Goal: Feedback & Contribution: Contribute content

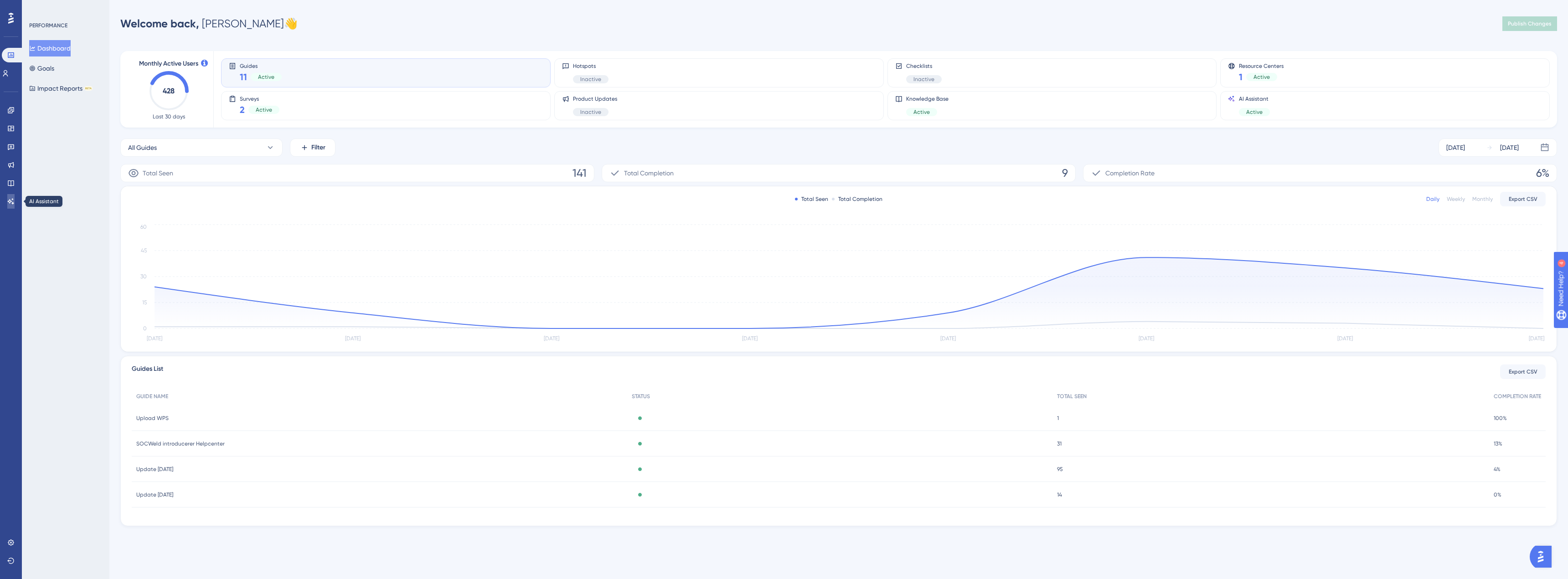
click at [15, 204] on link at bounding box center [10, 201] width 7 height 15
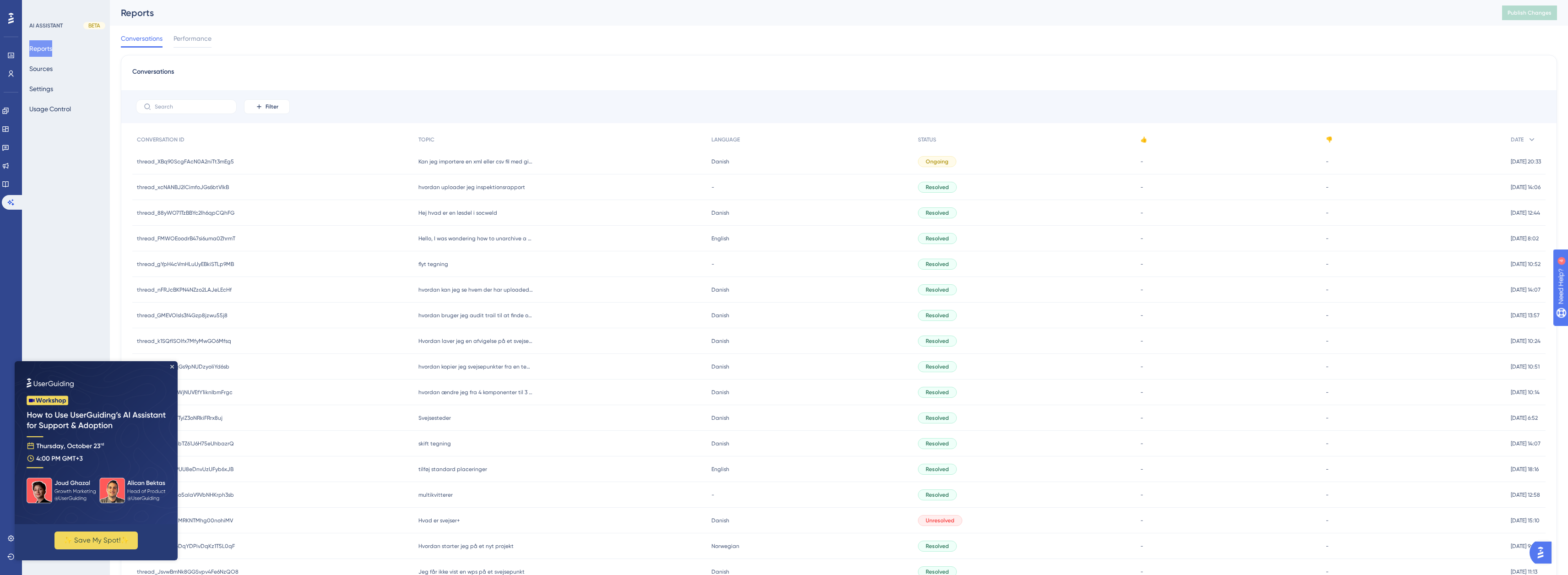
click at [461, 211] on span "Hej hvad er en løsdel i socweld" at bounding box center [457, 213] width 78 height 7
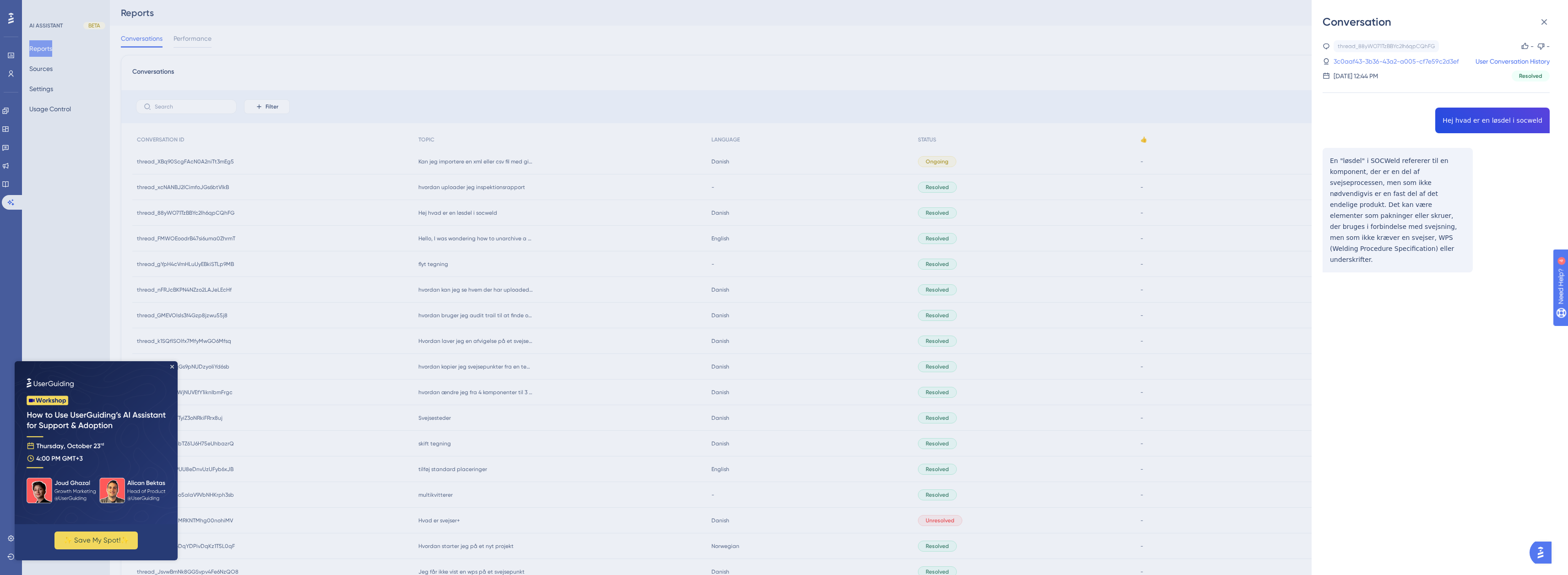
click at [1386, 58] on link "3c0aaf43-3b36-43a2-a005-cf7e59c2d3ef" at bounding box center [1396, 61] width 125 height 11
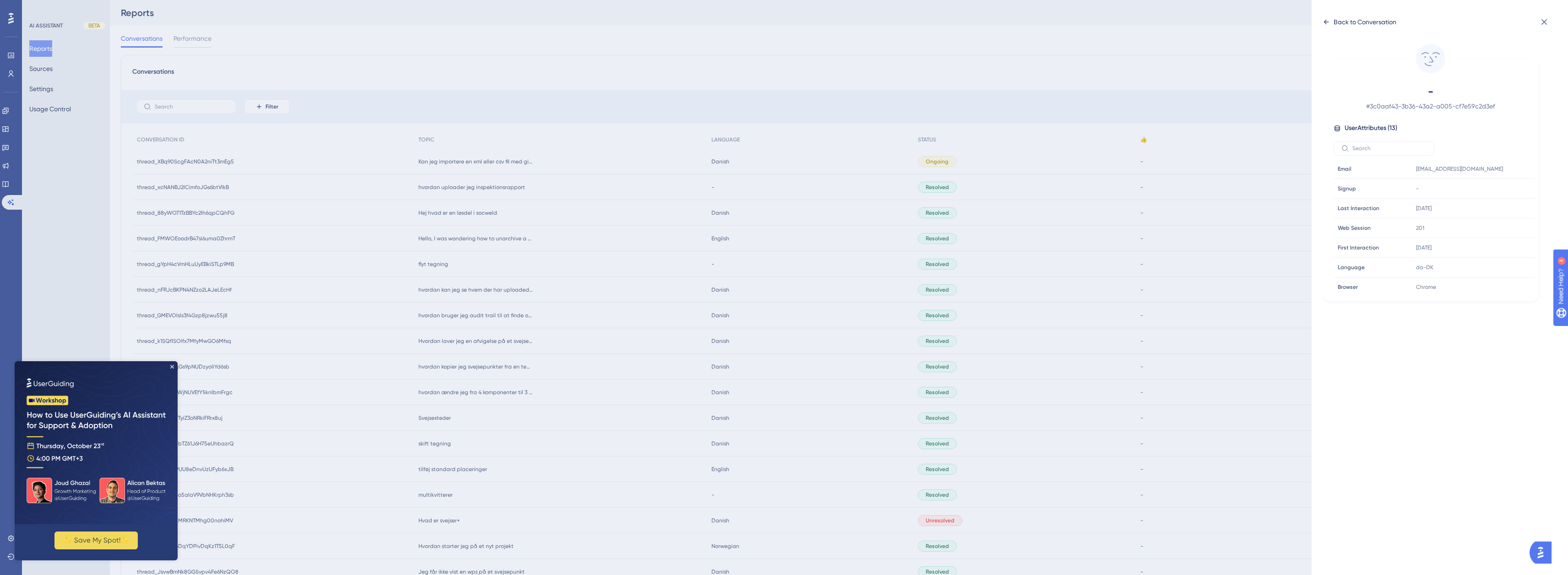
click at [1338, 23] on div "Back to Conversation" at bounding box center [1365, 22] width 63 height 11
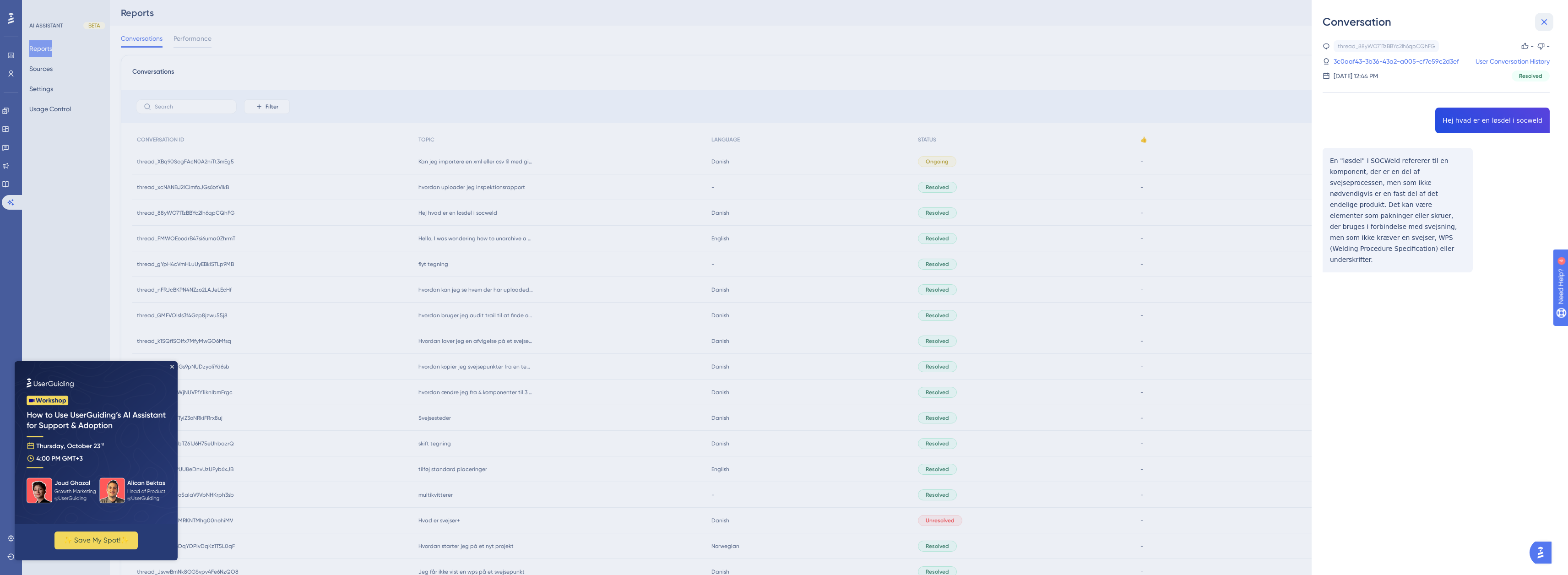
click at [1541, 22] on icon at bounding box center [1544, 22] width 11 height 11
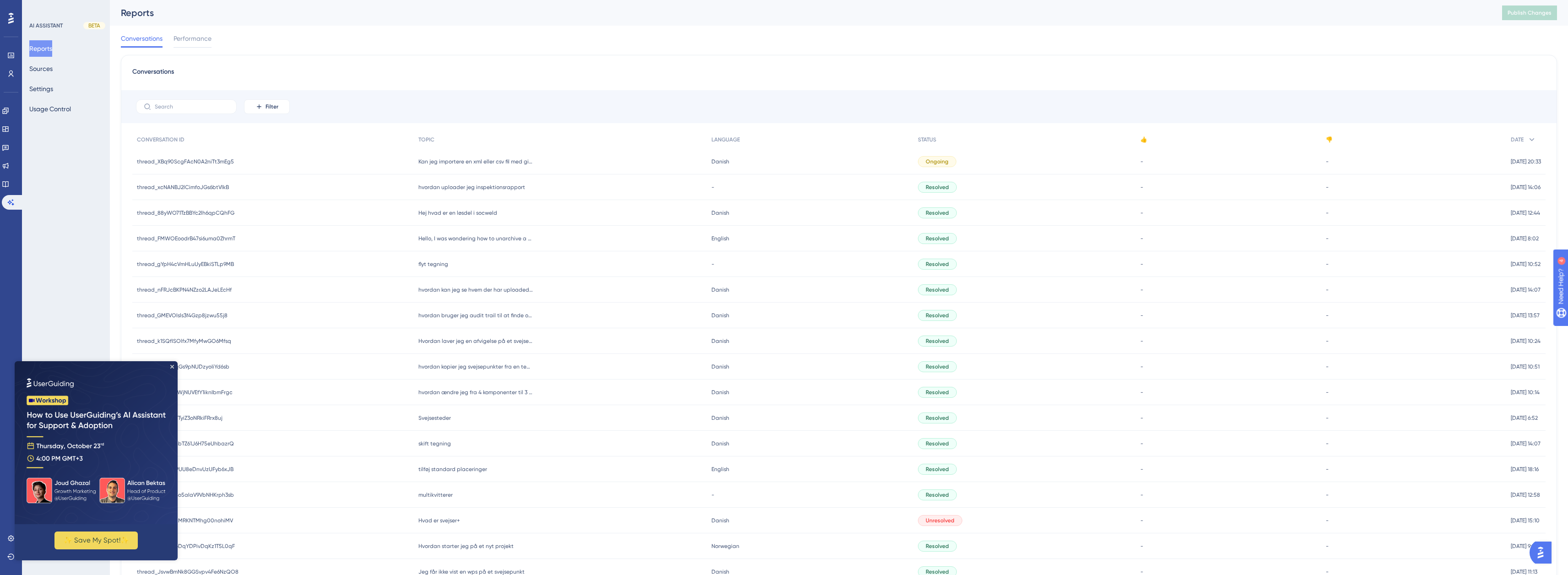
click at [480, 186] on span "hvordan uploader jeg inspektionsrapport" at bounding box center [472, 187] width 107 height 7
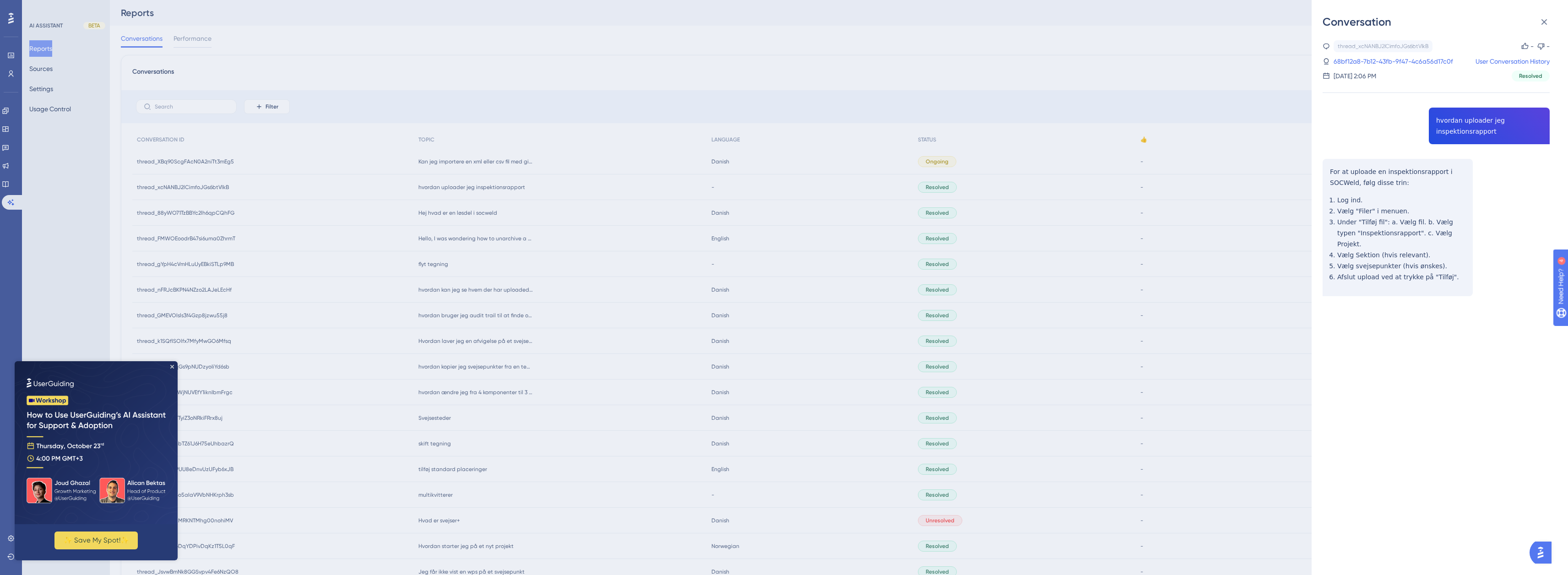
click at [1400, 55] on div "thread_xcNANBJ2lCimfoJGs6btVlkB Copy - - 68bf12a8-7b12-43fb-9f47-4c6a56d17c0f U…" at bounding box center [1435, 61] width 227 height 41
click at [1402, 59] on link "68bf12a8-7b12-43fb-9f47-4c6a56d17c0f" at bounding box center [1393, 61] width 120 height 11
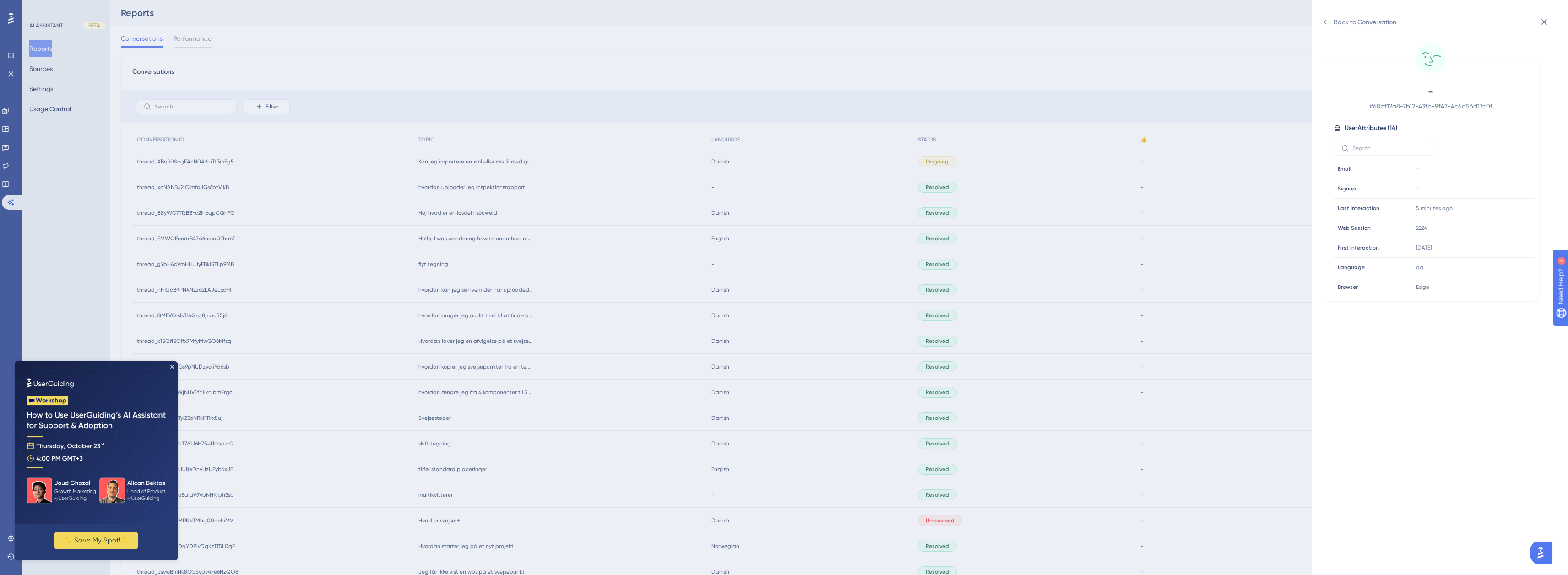
click at [1414, 109] on span "# 68bf12a8-7b12-43fb-9f47-4c6a56d17c0f" at bounding box center [1430, 106] width 161 height 11
click at [1418, 108] on span "# 68bf12a8-7b12-43fb-9f47-4c6a56d17c0f" at bounding box center [1430, 106] width 161 height 11
click at [1461, 118] on div "- # 68bf12a8-7b12-43fb-9f47-4c6a56d17c0f User Attributes ( 14 ) Email Email - S…" at bounding box center [1430, 189] width 209 height 209
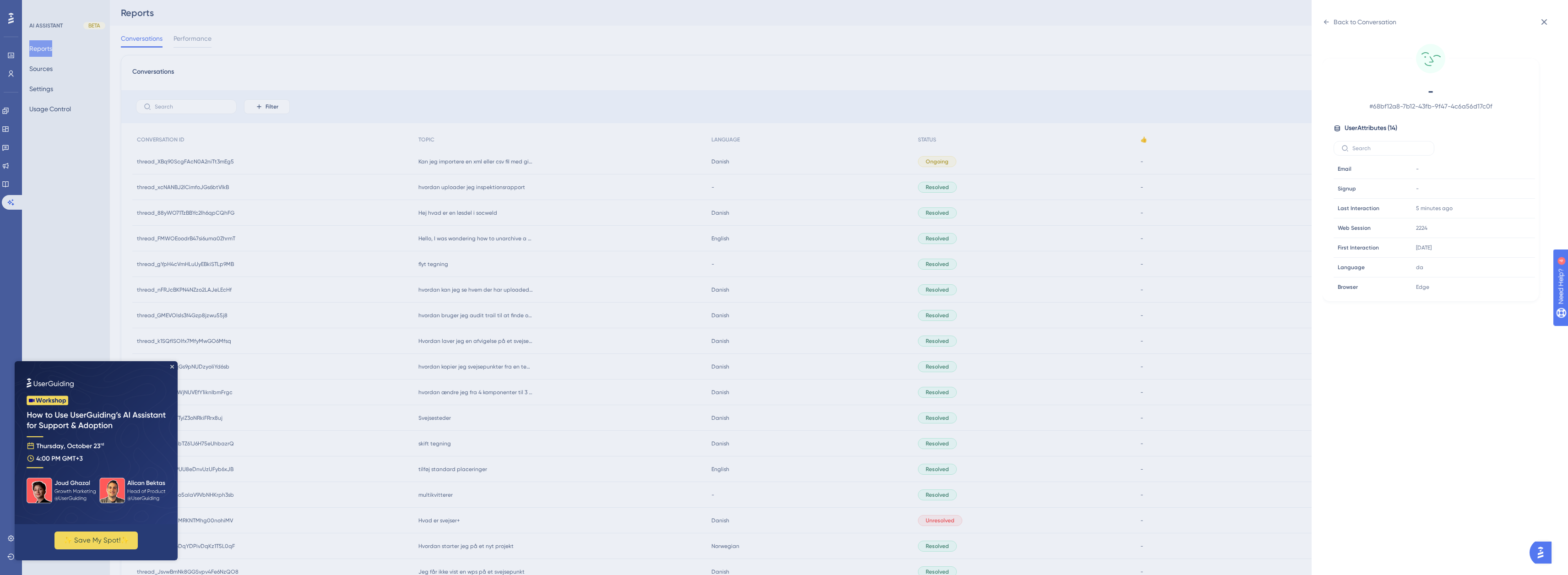
click at [1365, 129] on span "User Attributes ( 14 )" at bounding box center [1370, 128] width 53 height 11
click at [1543, 22] on icon at bounding box center [1544, 22] width 6 height 6
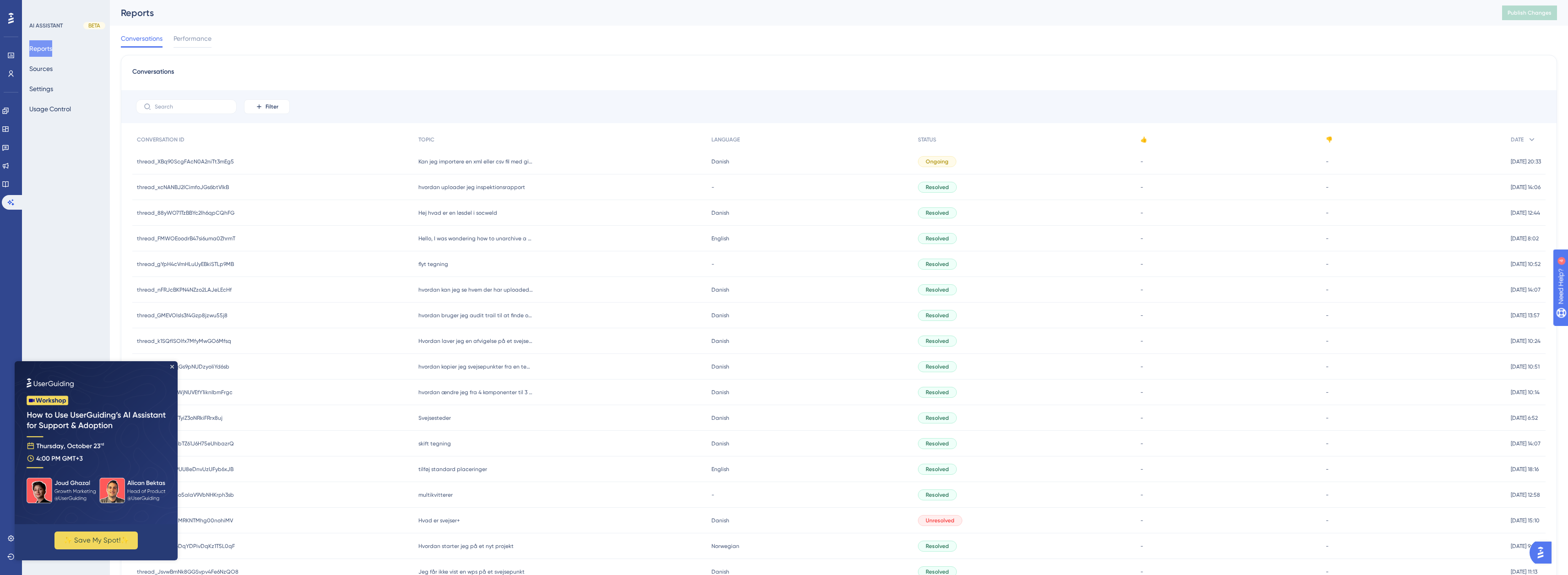
click at [528, 165] on span "Kan jeg importere en xml eller csv fil med given information om antallet af sve…" at bounding box center [475, 161] width 115 height 7
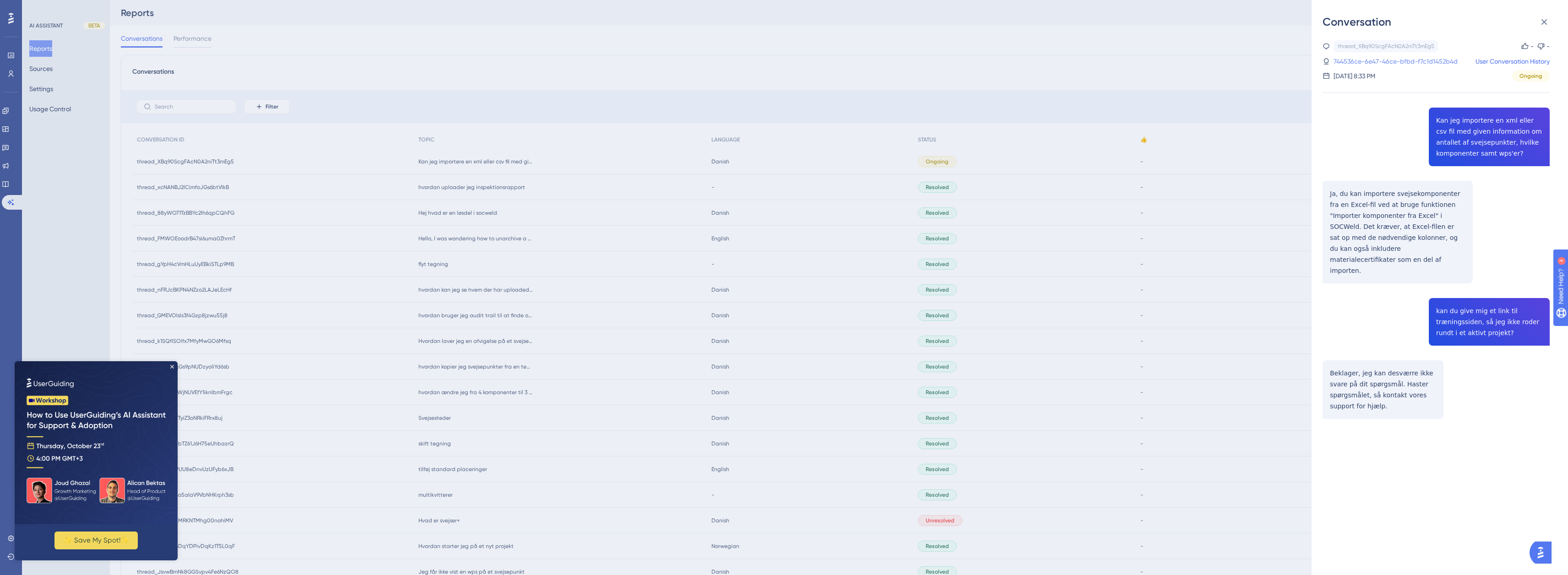
click at [1402, 61] on link "744536ce-6e47-46ce-bfbd-f7c1d1452b4d" at bounding box center [1396, 61] width 124 height 11
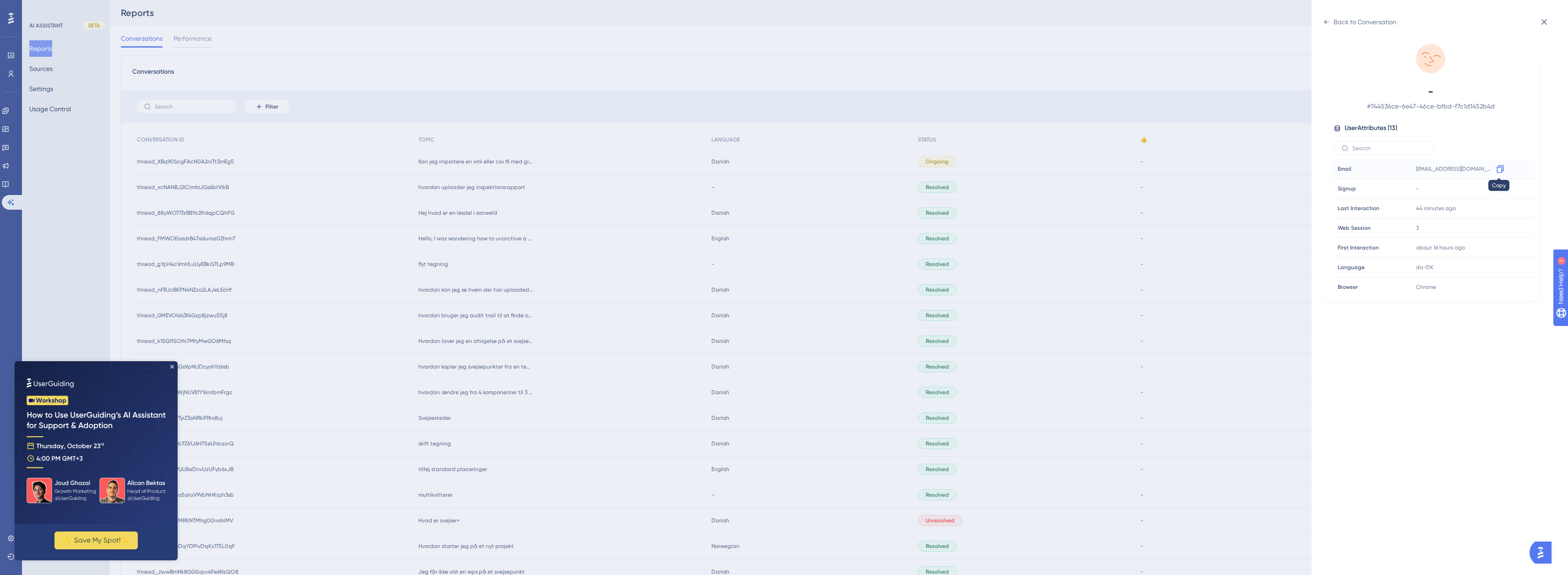
click at [1496, 167] on icon at bounding box center [1500, 169] width 9 height 9
click at [1325, 23] on icon at bounding box center [1327, 22] width 5 height 4
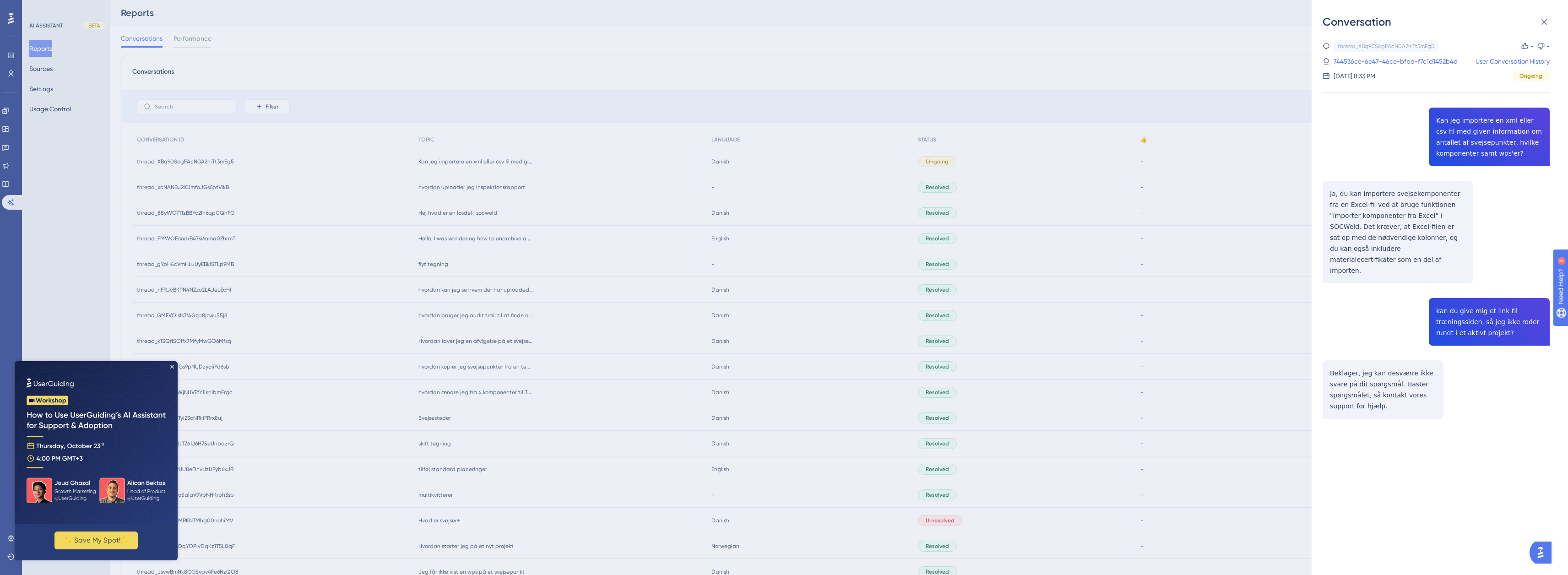
click at [716, 34] on div "Conversation thread_XBq90ScgFAcN0A2niTt3mEg5 Copy - - 744536ce-6e47-46ce-bfbd-f…" at bounding box center [784, 287] width 1568 height 575
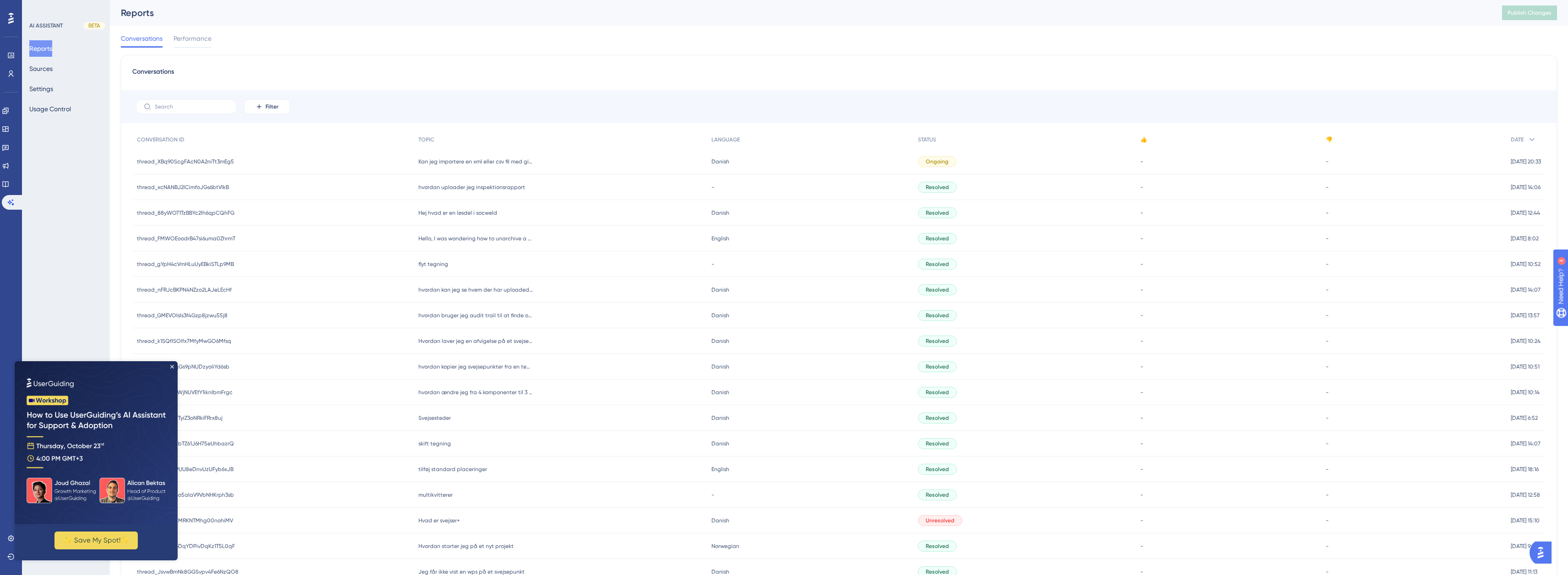
click at [382, 163] on div "thread_XBq90ScgFAcN0A2niTt3mEg5 thread_XBq90ScgFAcN0A2niTt3mEg5" at bounding box center [272, 162] width 282 height 26
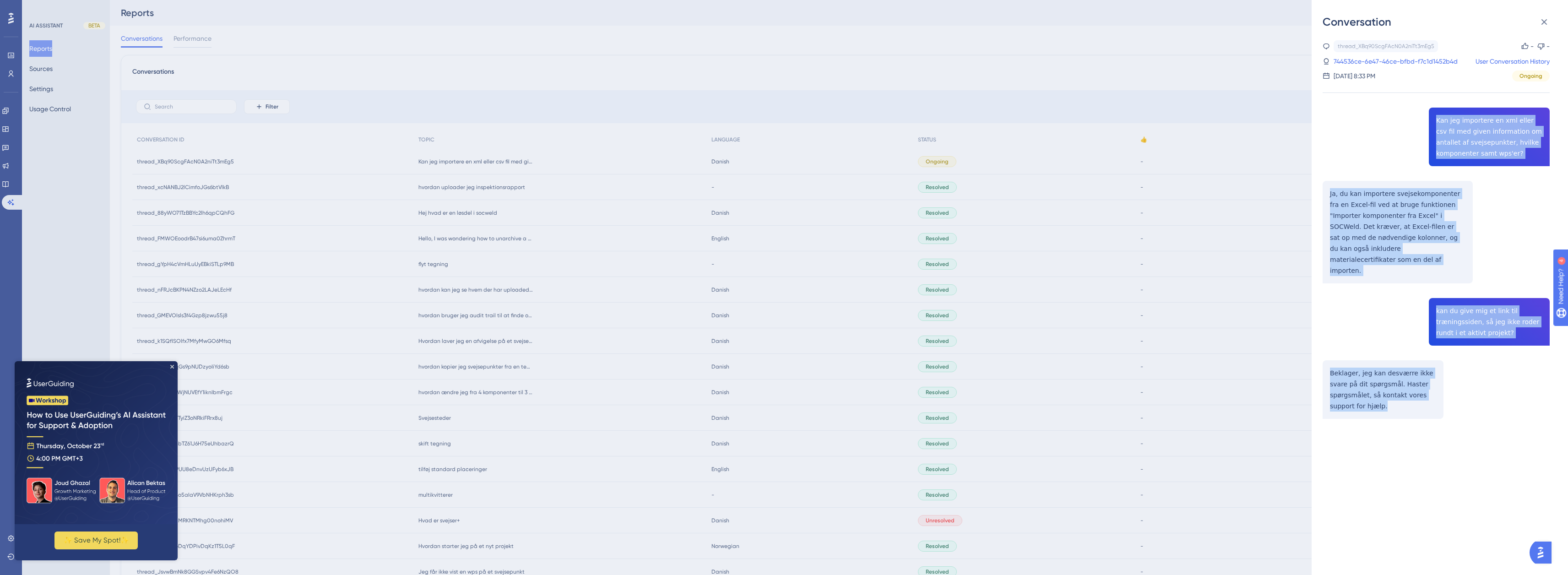
drag, startPoint x: 1428, startPoint y: 117, endPoint x: 1508, endPoint y: 391, distance: 285.4
click at [1508, 391] on div "thread_XBq90ScgFAcN0A2niTt3mEg5 Copy - - 744536ce-6e47-46ce-bfbd-f7c1d1452b4d U…" at bounding box center [1435, 253] width 227 height 425
copy div "Kan jeg importere en xml eller csv fil med given information om antallet af sve…"
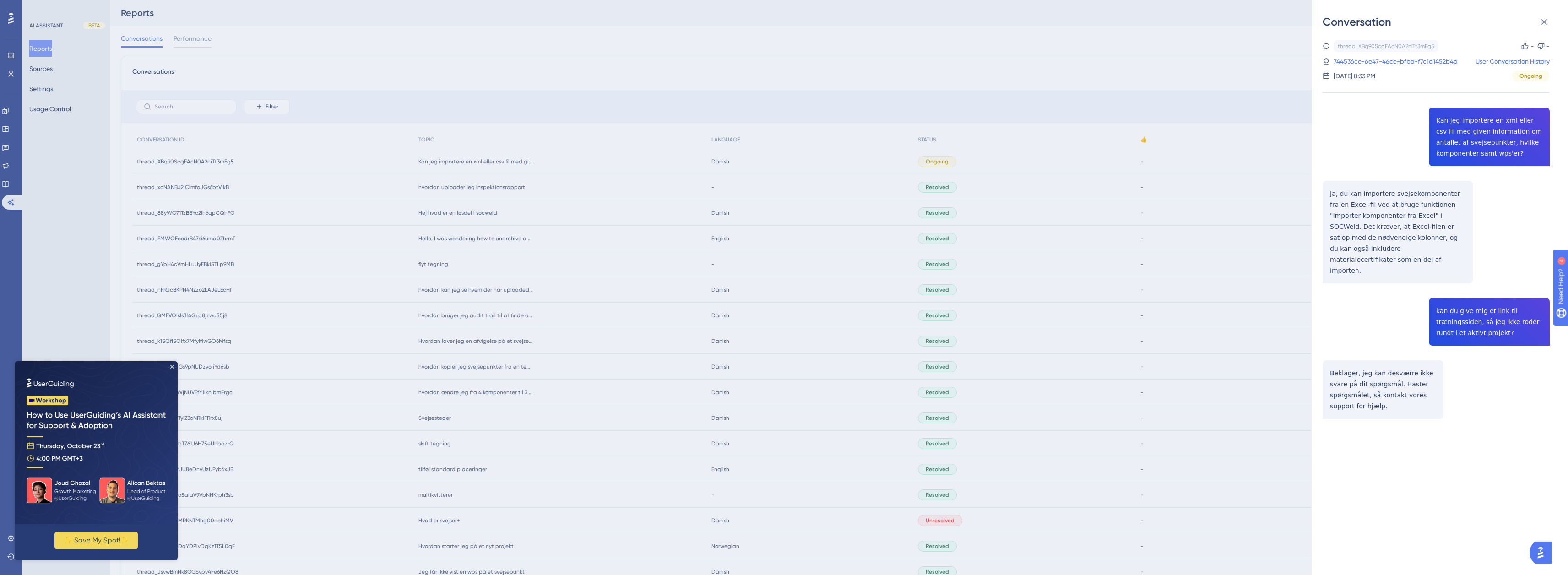
click at [48, 68] on div "Conversation thread_XBq90ScgFAcN0A2niTt3mEg5 Copy - - 744536ce-6e47-46ce-bfbd-f…" at bounding box center [784, 287] width 1568 height 575
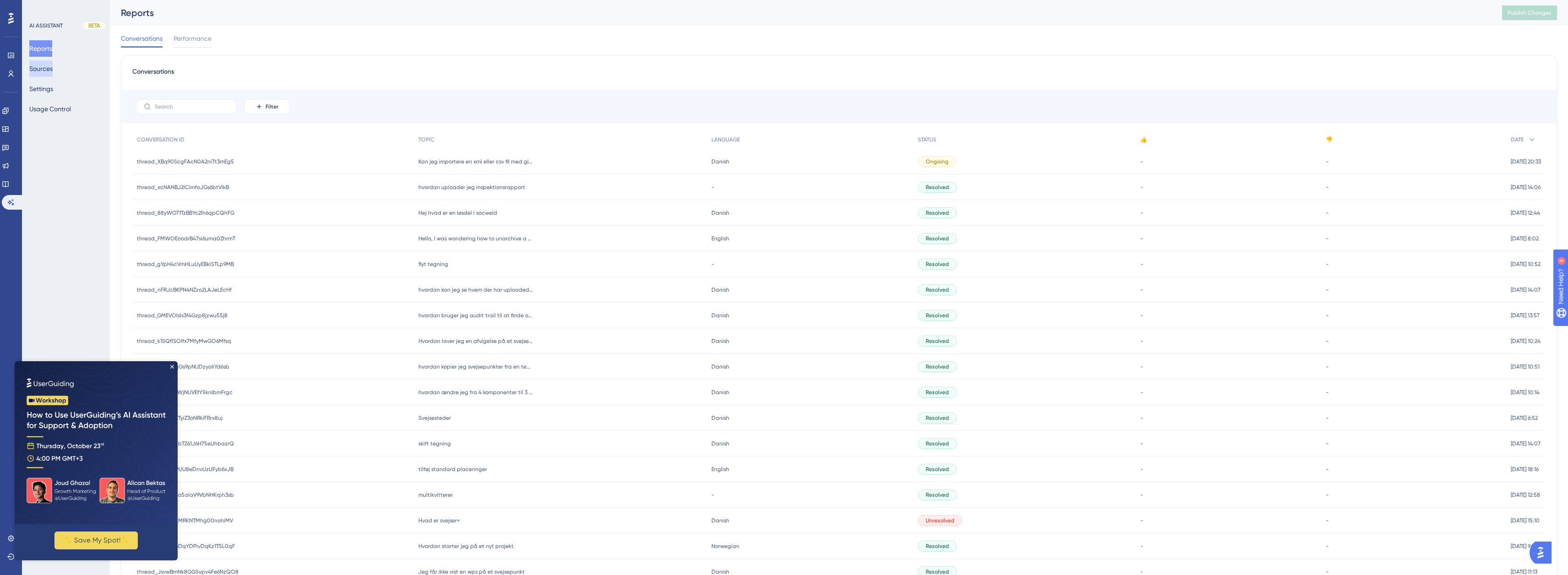
click at [48, 68] on button "Sources" at bounding box center [41, 68] width 23 height 16
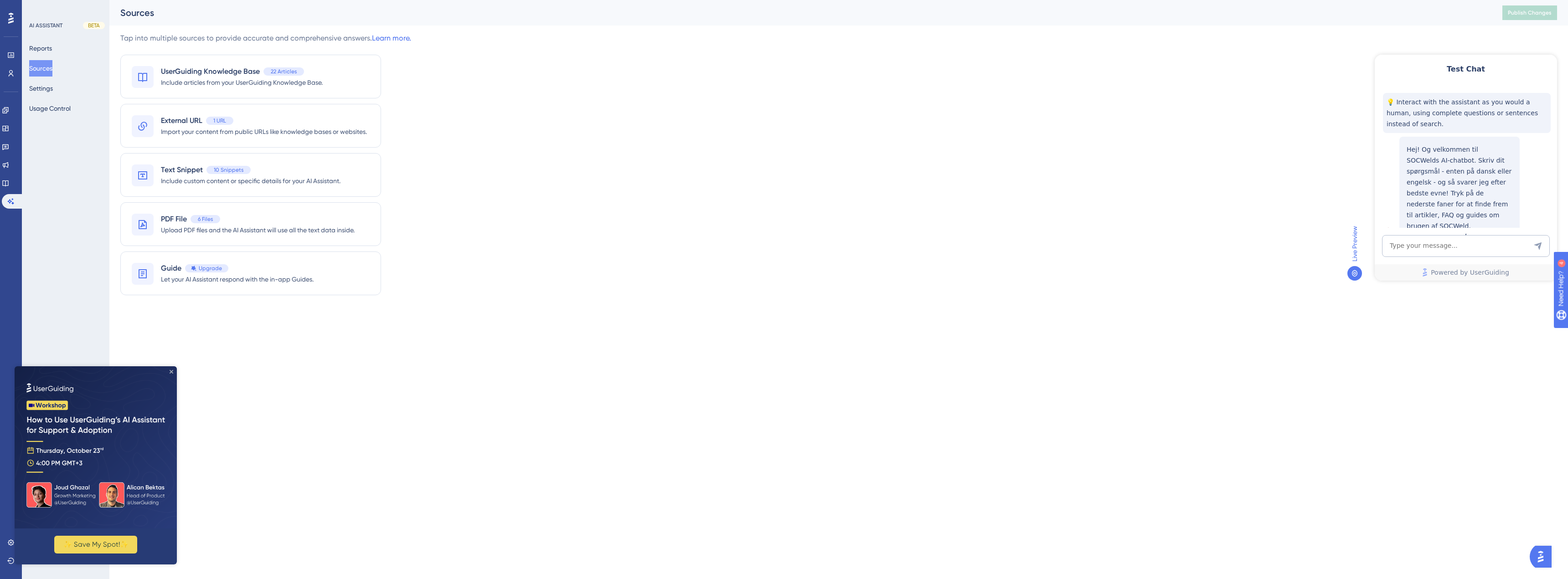
click at [172, 370] on icon "Close Preview" at bounding box center [172, 371] width 3 height 3
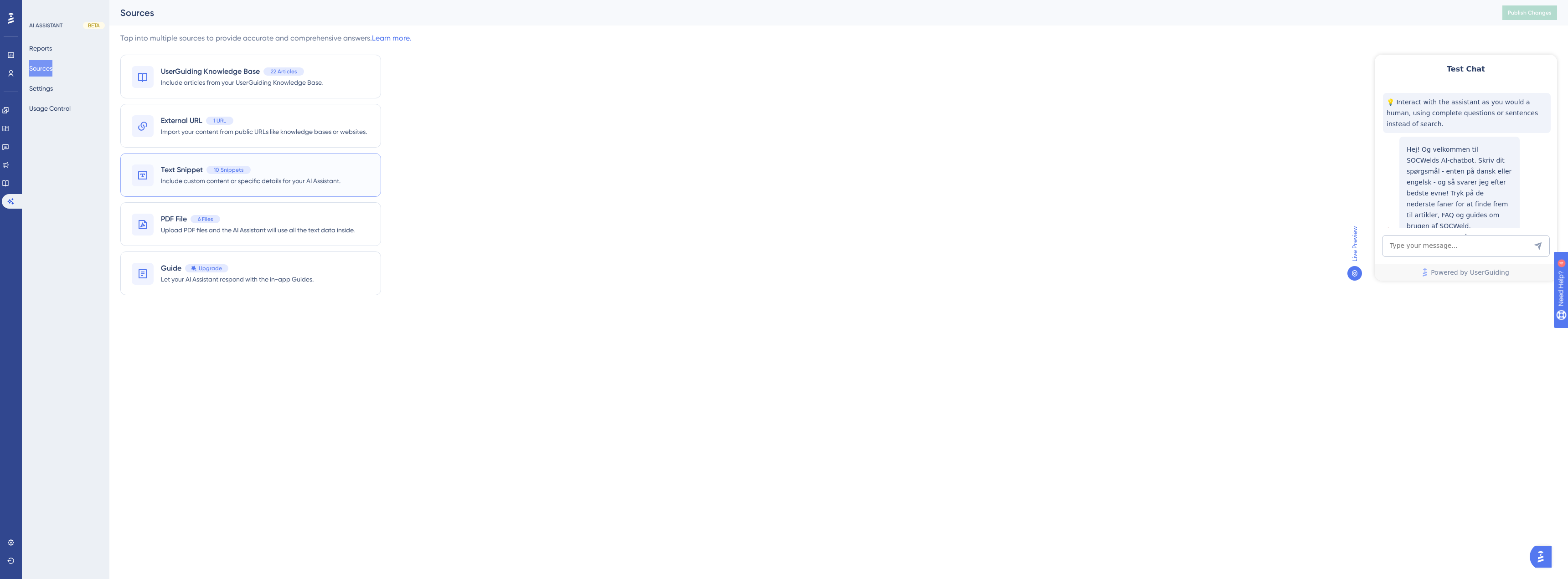
click at [188, 181] on span "Include custom content or specific details for your AI Assistant." at bounding box center [250, 180] width 179 height 11
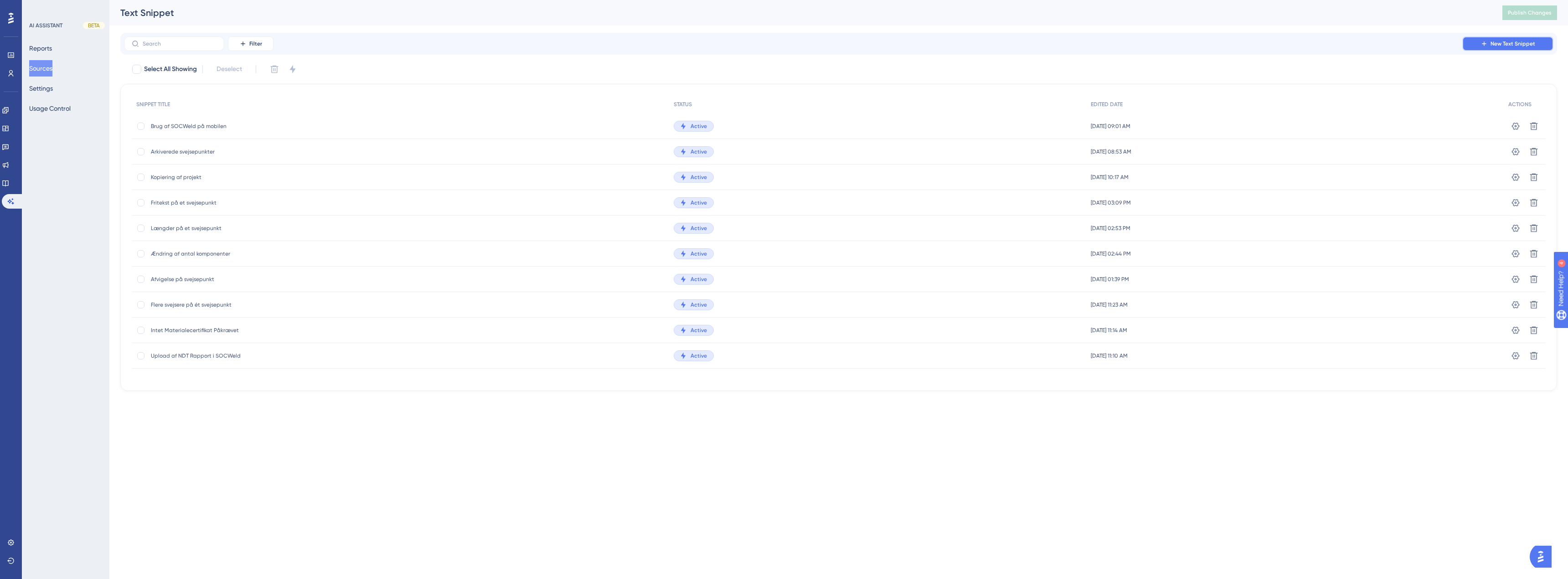
click at [1498, 47] on span "New Text Snippet" at bounding box center [1512, 44] width 45 height 7
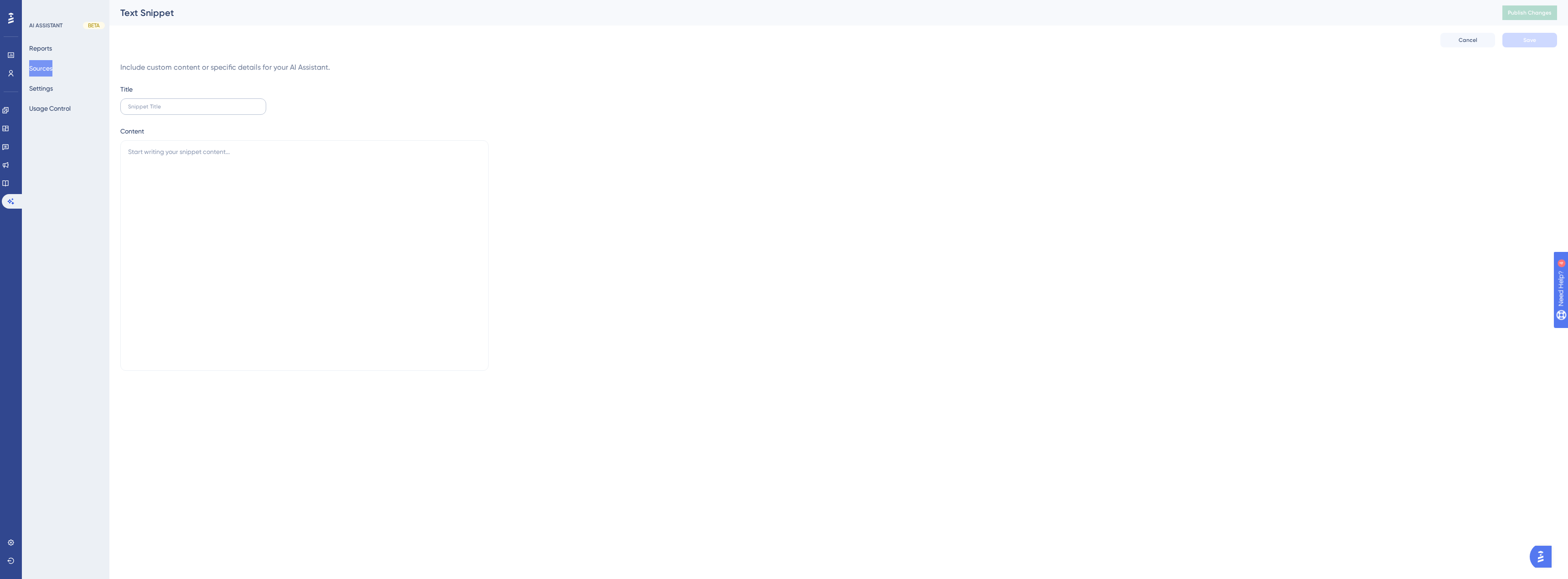
click at [176, 112] on label at bounding box center [193, 106] width 146 height 16
click at [176, 110] on input "text" at bounding box center [193, 106] width 130 height 6
type input "Upload af CVS, XMS eller andre filer"
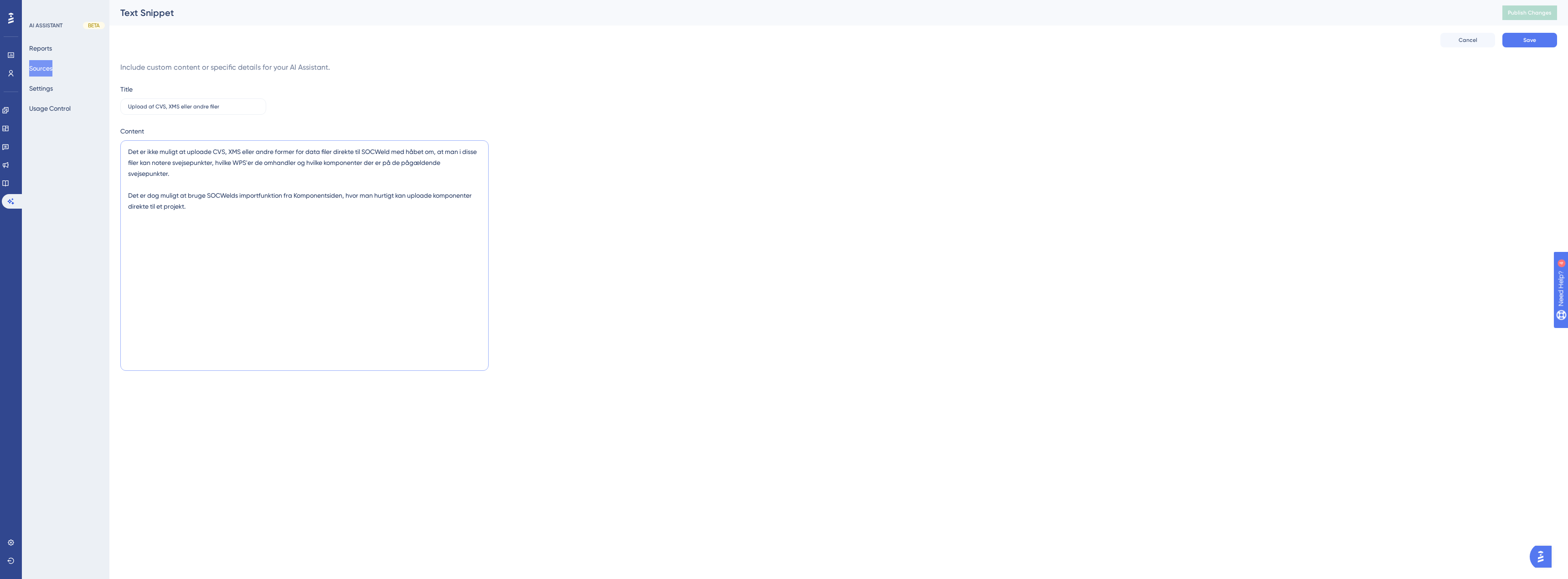
paste textarea "SV-, XML- eller andre typer datafiler direkte til SOCWeld med forventningen om,…"
type textarea "Det er ikke muligt at uploade CSV-, XML- eller andre typer datafiler direkte ti…"
click at [1529, 46] on button "Save" at bounding box center [1529, 39] width 55 height 15
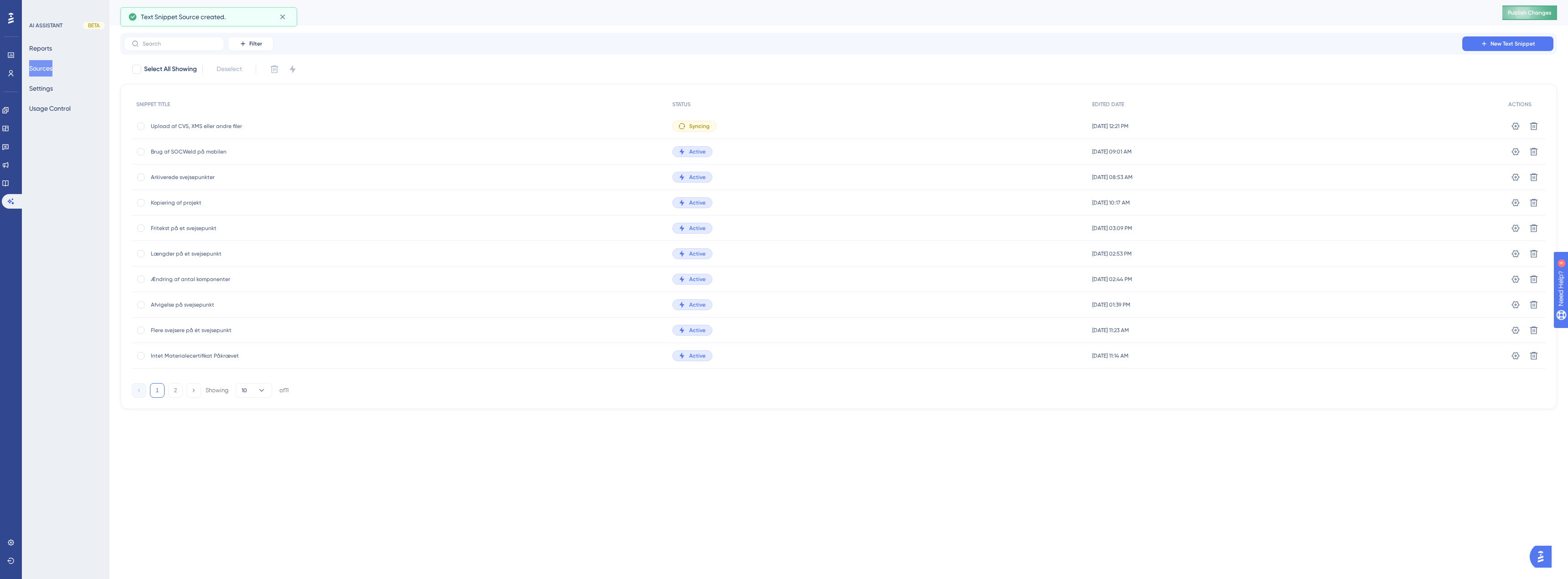
click at [1525, 19] on button "Publish Changes" at bounding box center [1529, 12] width 55 height 15
click at [14, 138] on div "Engagement Widgets Feedback Product Updates Knowledge Base AI Assistant" at bounding box center [10, 155] width 18 height 106
click at [9, 145] on icon at bounding box center [5, 147] width 7 height 7
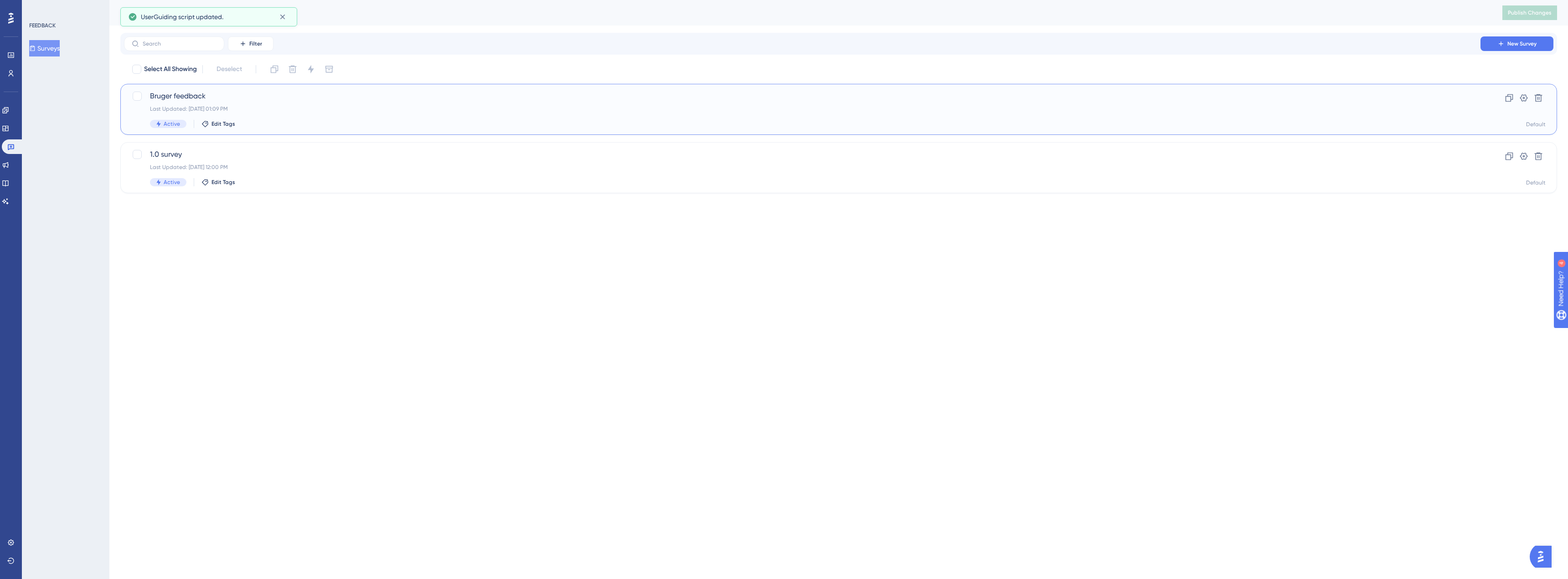
click at [306, 109] on div "Last Updated: [DATE] 01:09 PM" at bounding box center [802, 109] width 1305 height 7
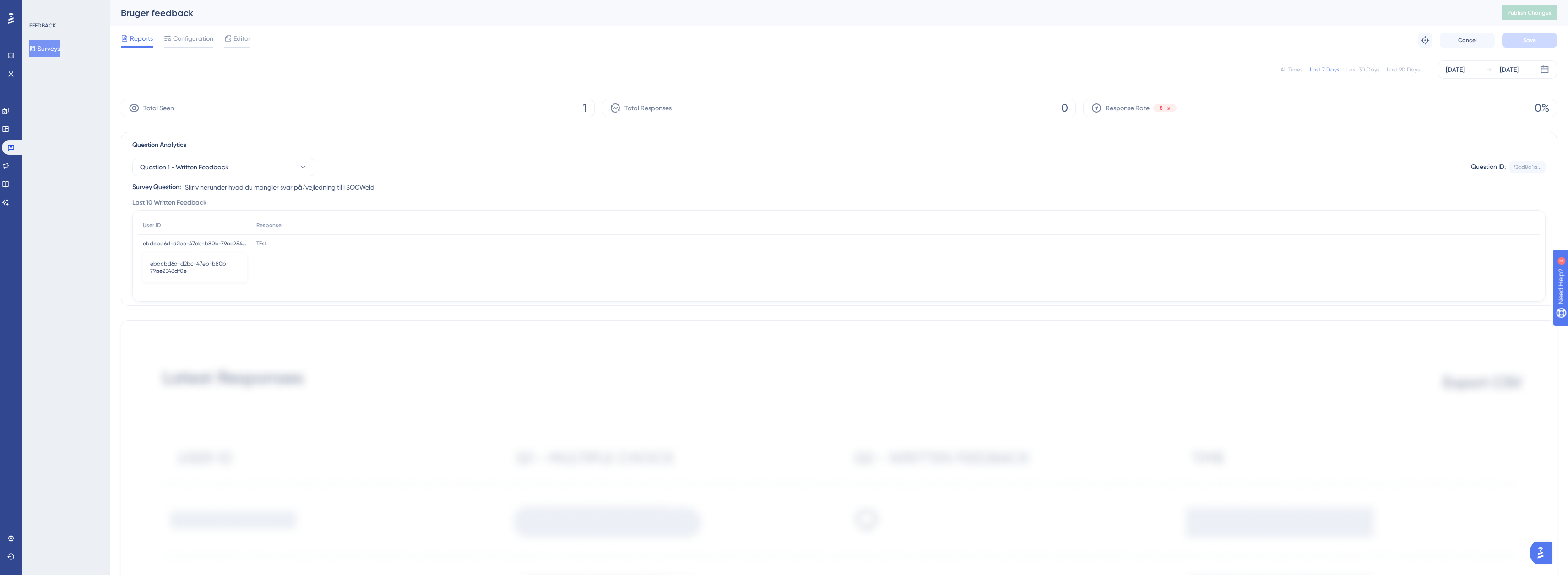
click at [227, 241] on span "ebdcbd6d-d2bc-47eb-b80b-79ae2548df0e" at bounding box center [195, 243] width 104 height 7
click at [265, 184] on span "Skriv herunder hvad du mangler svar på/vejledning til i SOCWeld" at bounding box center [280, 187] width 190 height 11
click at [15, 151] on link at bounding box center [12, 147] width 22 height 15
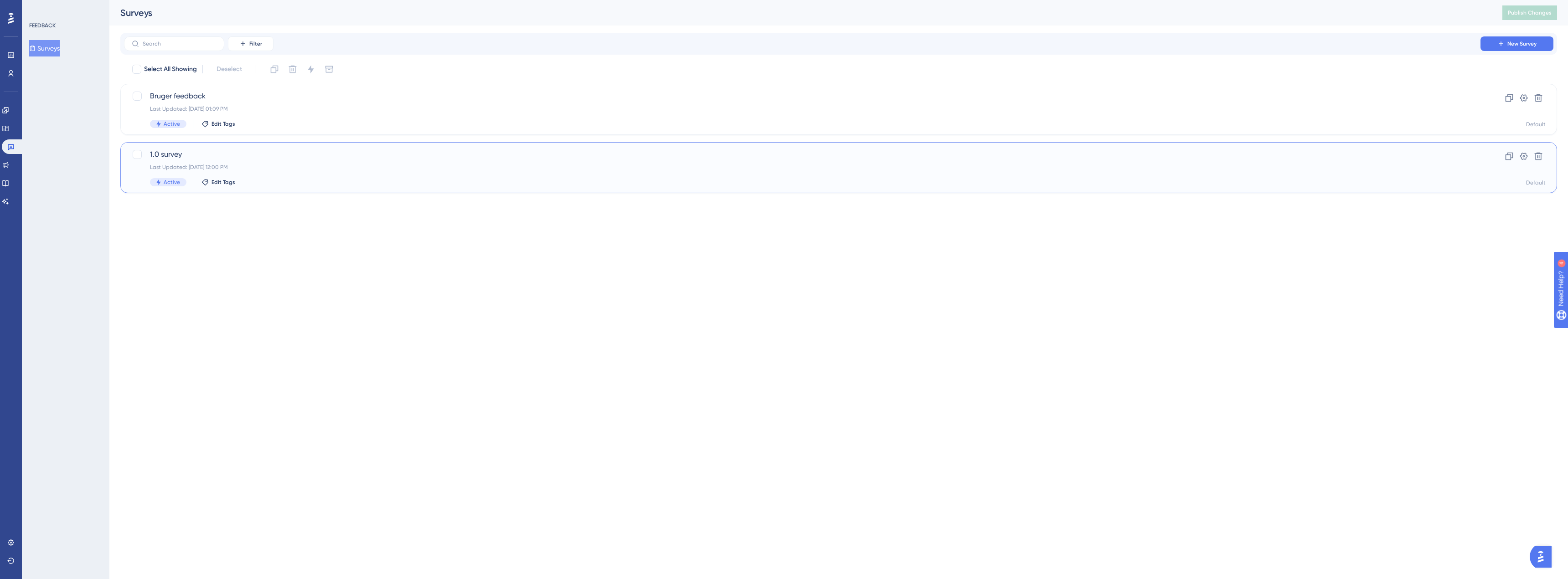
click at [227, 166] on div "Last Updated: [DATE] 12:00 PM" at bounding box center [802, 167] width 1305 height 7
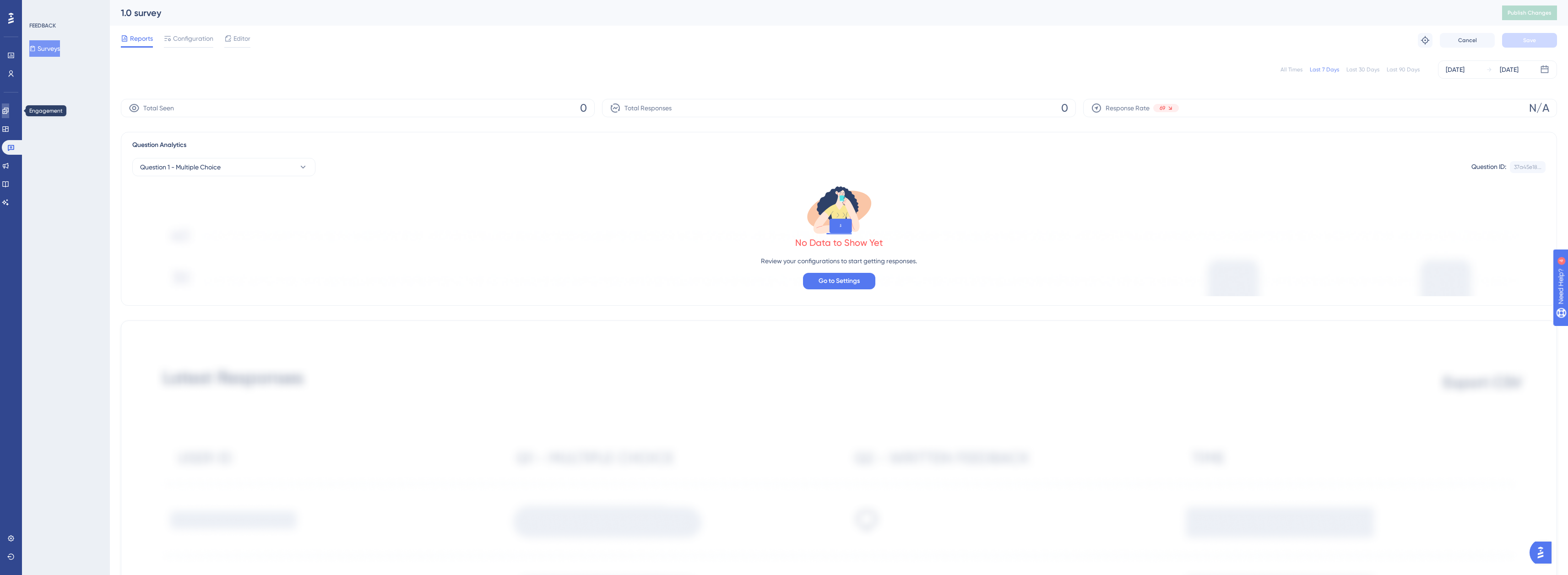
click at [9, 116] on link at bounding box center [5, 110] width 7 height 15
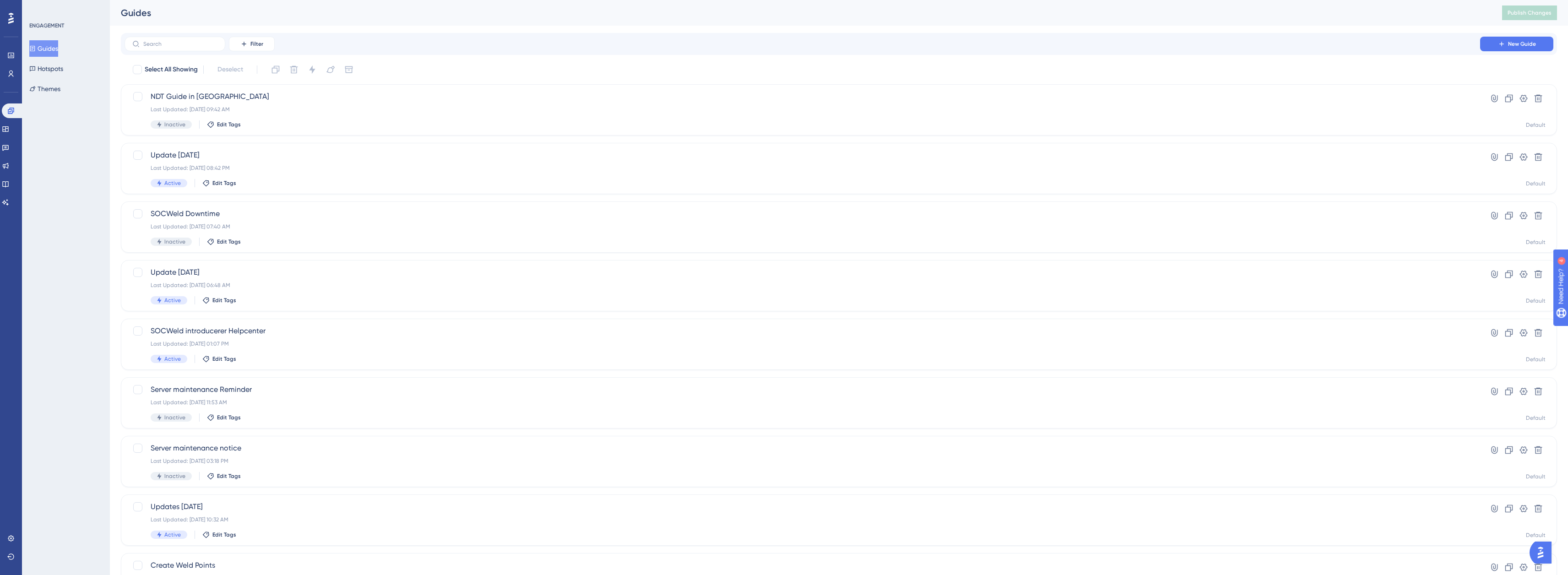
click at [20, 65] on div "Performance Users Engagement Widgets Feedback Product Updates Knowledge Base AI…" at bounding box center [10, 287] width 22 height 575
click at [9, 58] on icon at bounding box center [10, 55] width 6 height 5
